Goal: Information Seeking & Learning: Learn about a topic

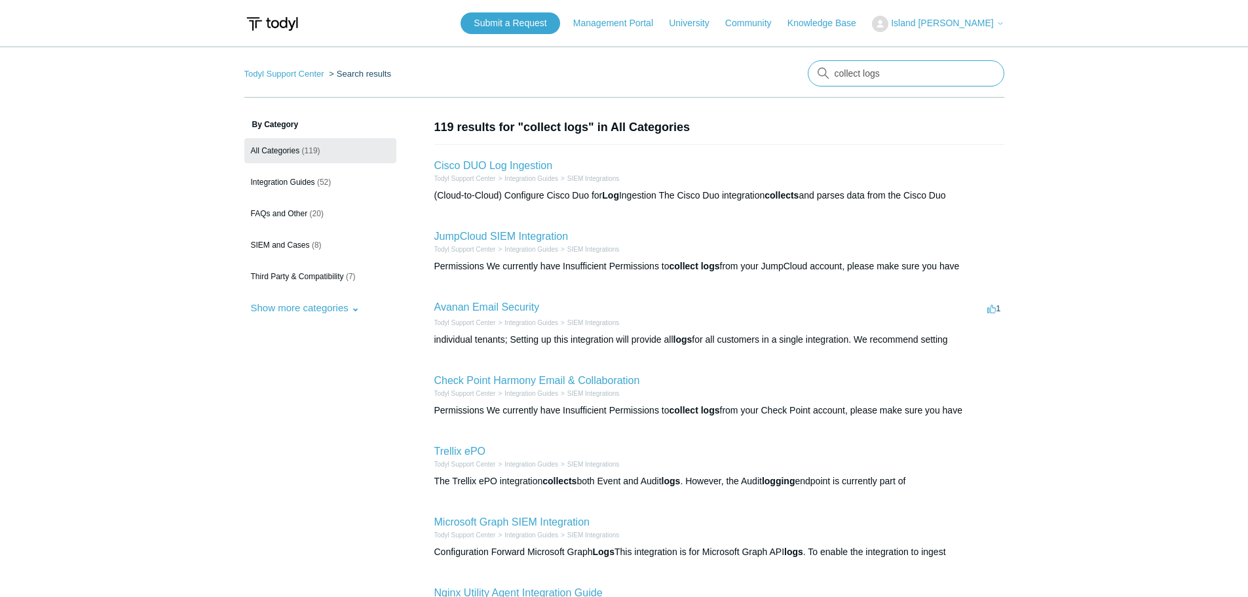
drag, startPoint x: 904, startPoint y: 71, endPoint x: 751, endPoint y: 65, distance: 152.8
click at [752, 65] on nav "Todyl Support Center Search results collect logs" at bounding box center [624, 78] width 760 height 37
type input "endpoint logs"
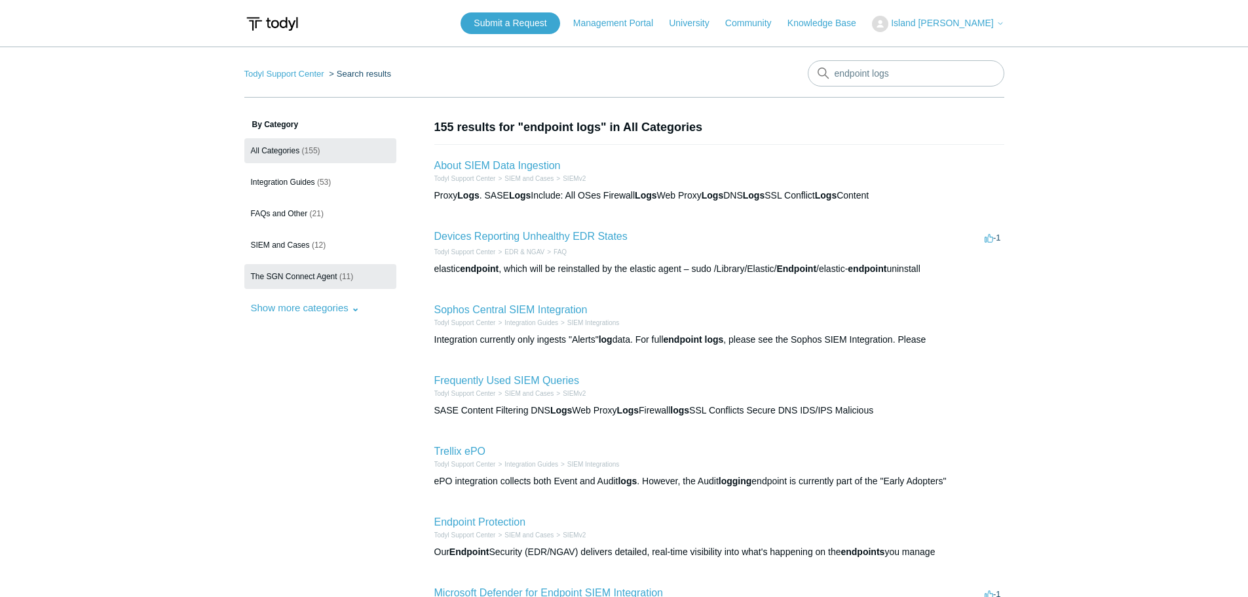
click at [317, 277] on span "The SGN Connect Agent" at bounding box center [294, 276] width 86 height 9
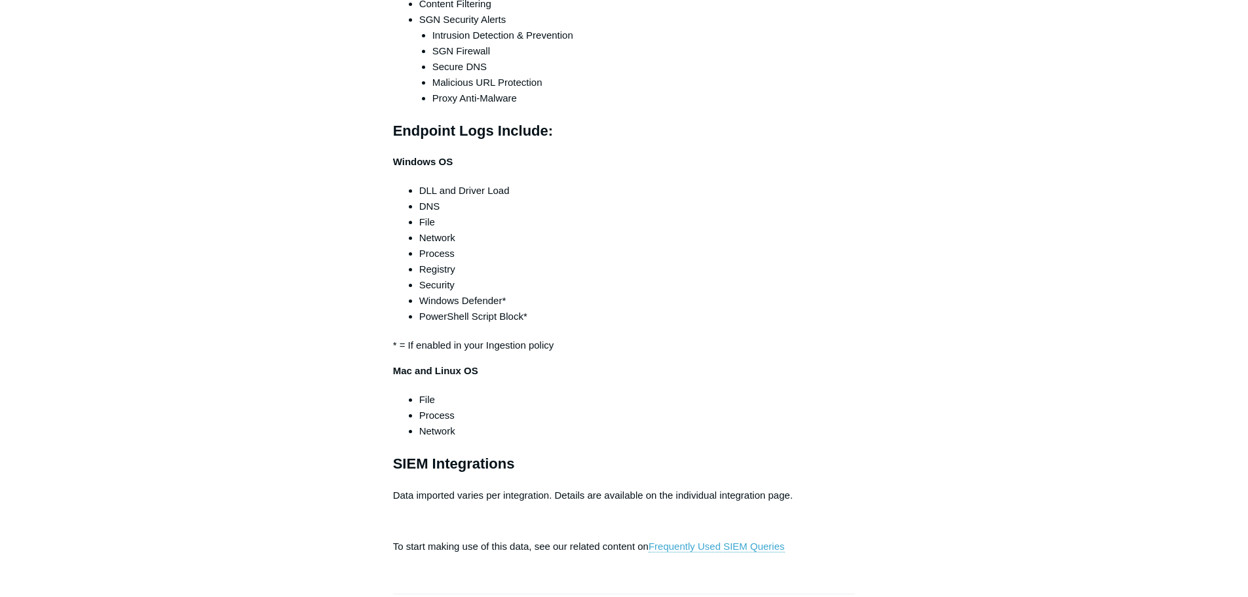
scroll to position [432, 0]
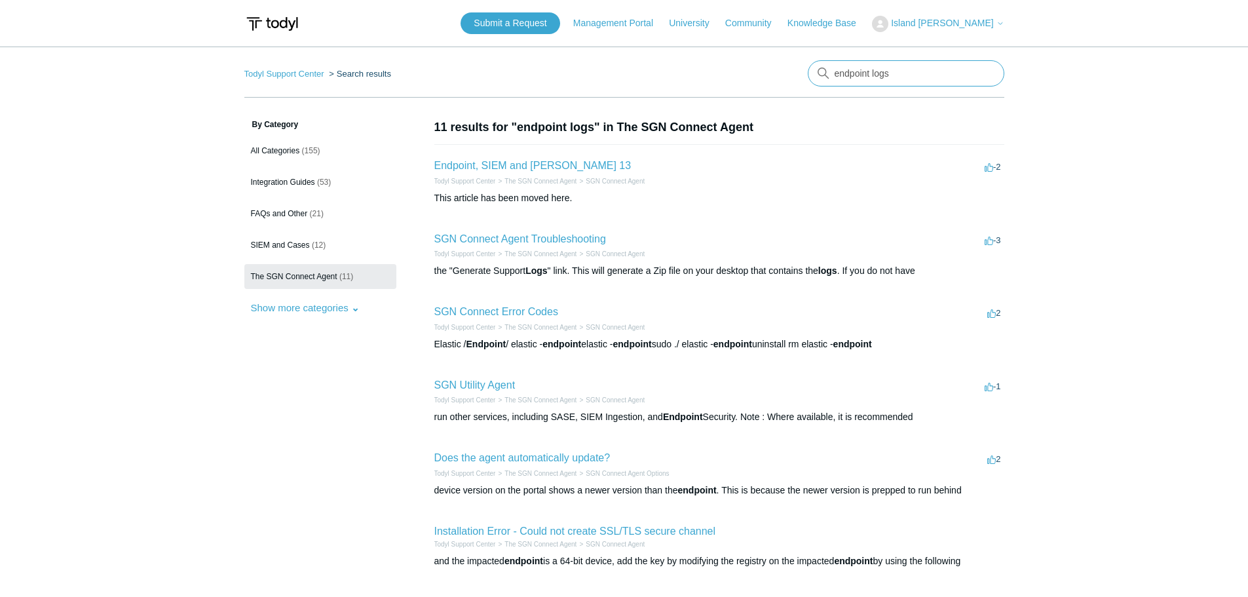
drag, startPoint x: 902, startPoint y: 71, endPoint x: 750, endPoint y: 70, distance: 152.0
click at [750, 70] on nav "Todyl Support Center Search results There are no matching results in this help …" at bounding box center [624, 78] width 760 height 37
type input "SSL errors"
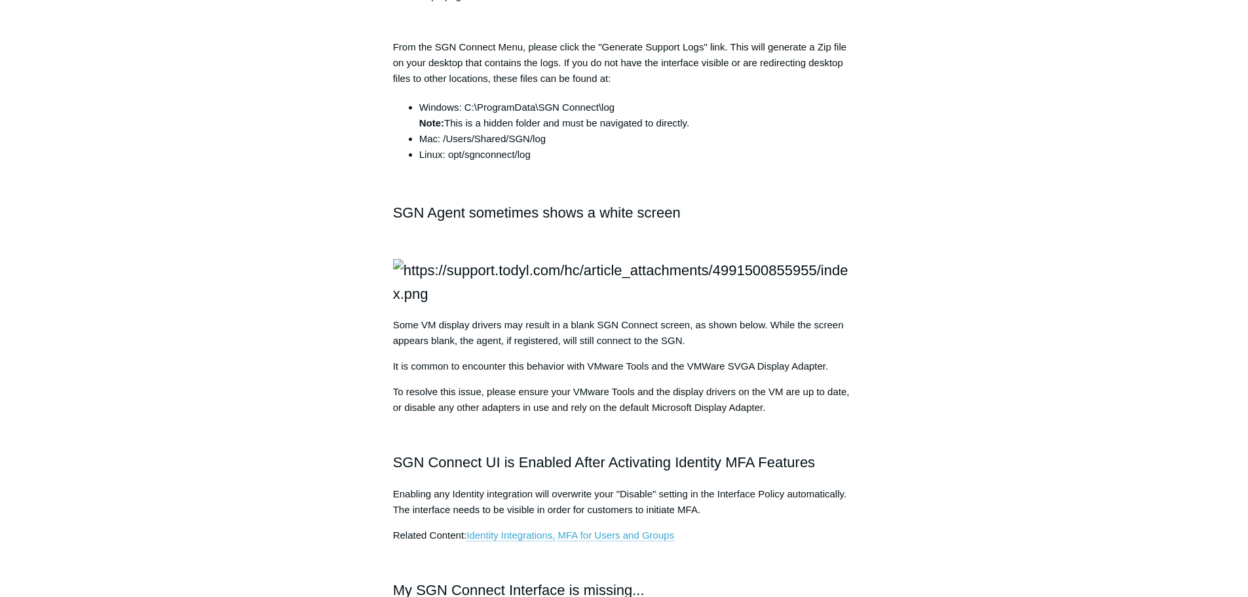
scroll to position [1049, 0]
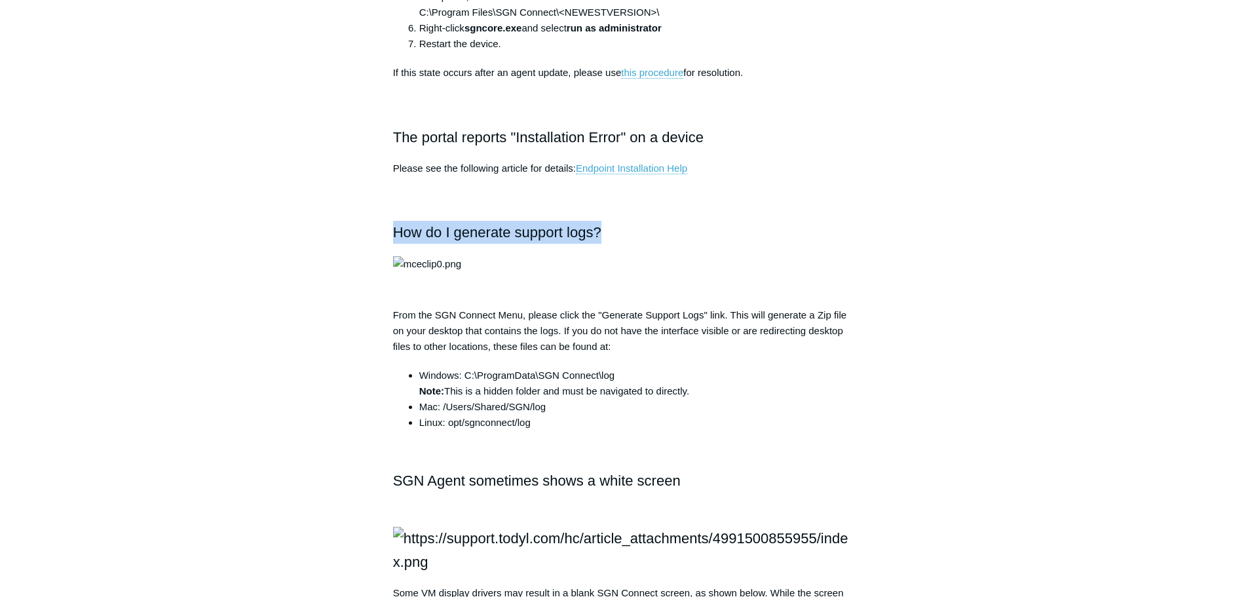
drag, startPoint x: 394, startPoint y: 231, endPoint x: 648, endPoint y: 228, distance: 254.2
click at [648, 228] on h2 "How do I generate support logs?" at bounding box center [624, 232] width 463 height 23
copy h2 "How do I generate support logs?"
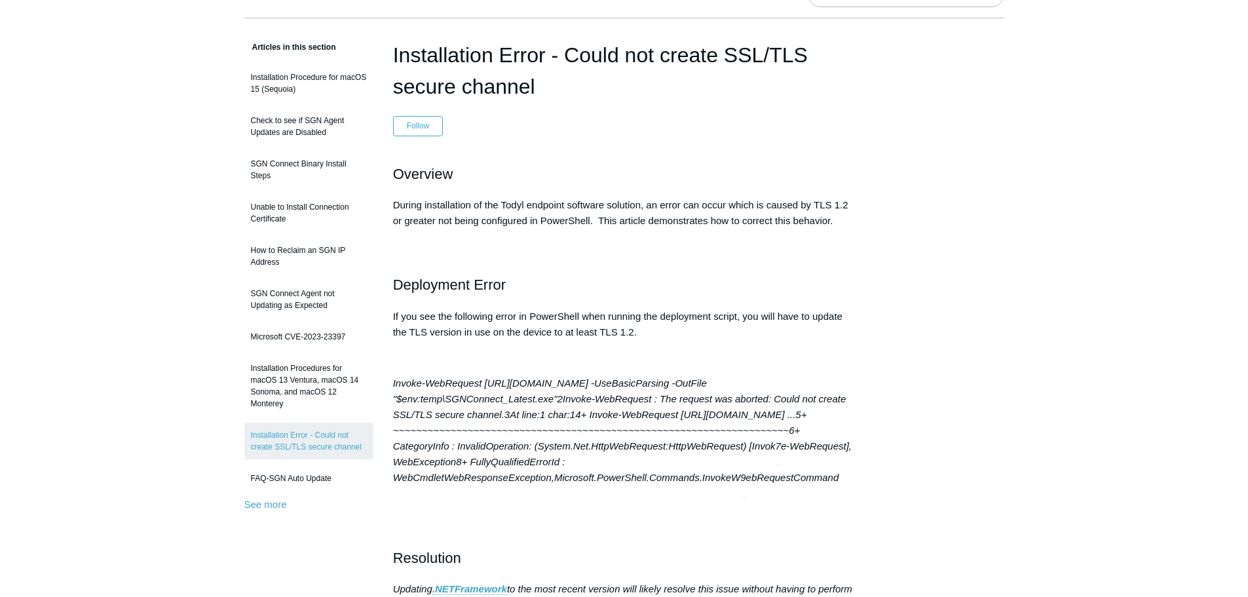
scroll to position [66, 0]
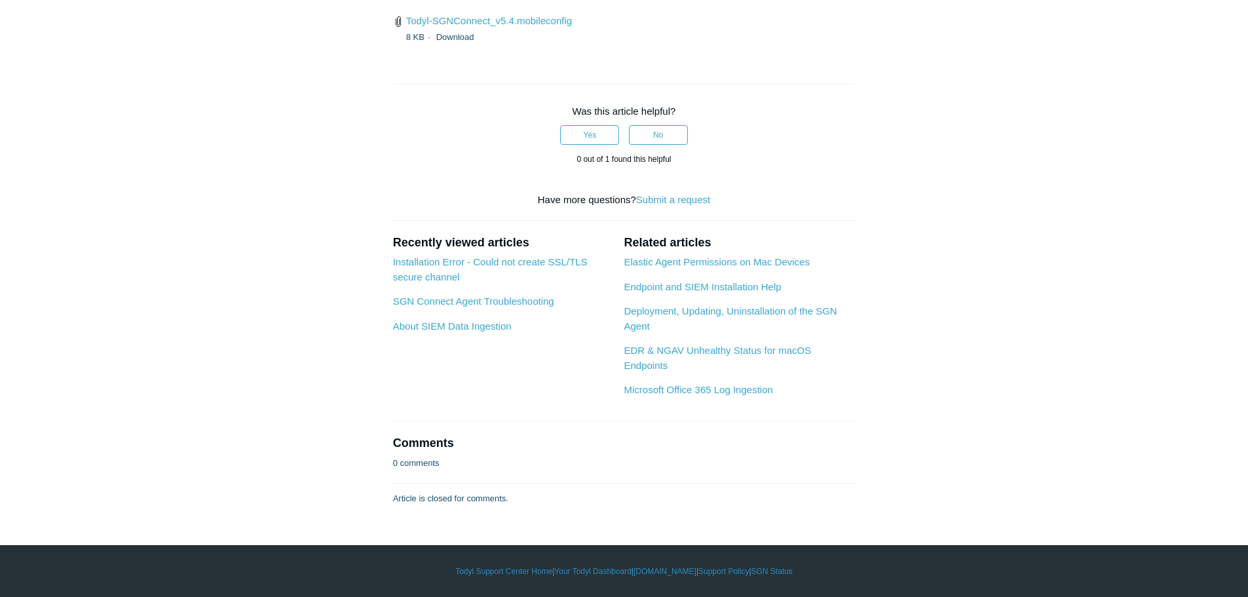
scroll to position [4652, 0]
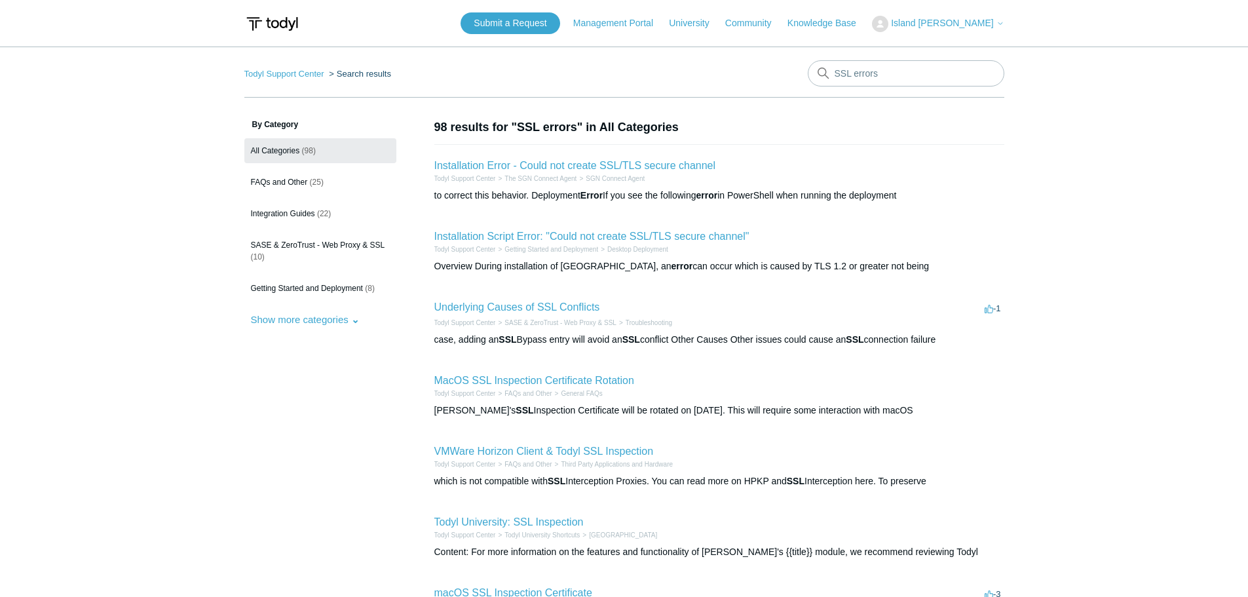
drag, startPoint x: 1012, startPoint y: 215, endPoint x: 1018, endPoint y: 221, distance: 8.3
click at [1018, 213] on main "Todyl Support Center Search results SSL errors By Category All Categories (98) …" at bounding box center [624, 478] width 1248 height 862
drag, startPoint x: 902, startPoint y: 78, endPoint x: 773, endPoint y: 65, distance: 130.4
click at [773, 65] on nav "Todyl Support Center Search results SSL errors" at bounding box center [624, 78] width 760 height 37
type input "SSL inspection"
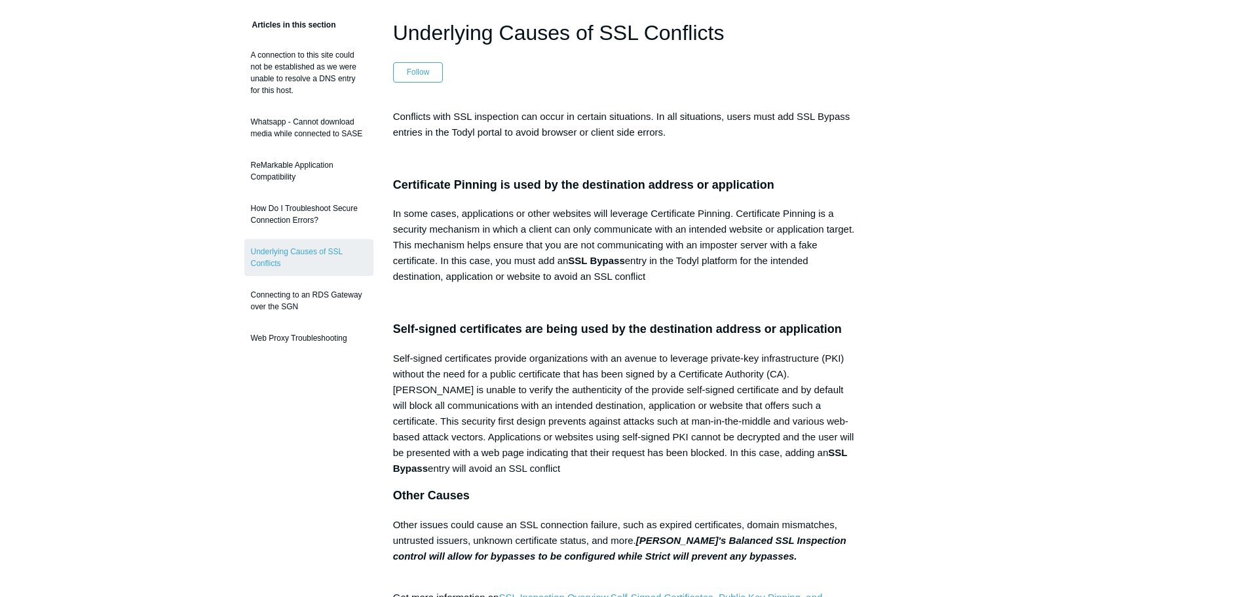
scroll to position [131, 0]
